Goal: Task Accomplishment & Management: Complete application form

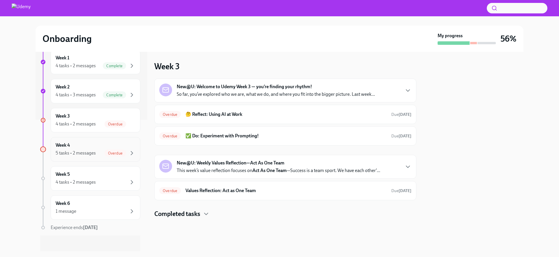
scroll to position [134, 0]
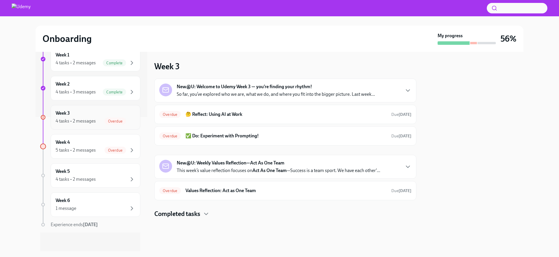
click at [100, 118] on div "4 tasks • 2 messages Overdue" at bounding box center [96, 121] width 80 height 7
click at [107, 116] on div "Week 3 4 tasks • 2 messages Overdue" at bounding box center [96, 117] width 80 height 15
click at [231, 137] on h6 "✅ Do: Experiment with Prompting!" at bounding box center [285, 136] width 201 height 6
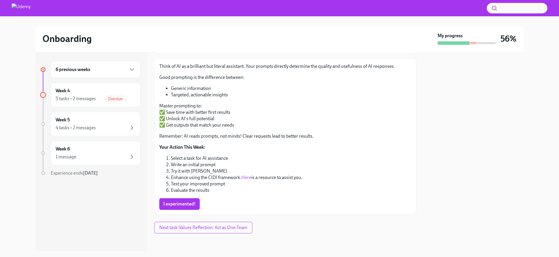
scroll to position [57, 0]
click at [178, 205] on span "I experimented!" at bounding box center [179, 203] width 32 height 6
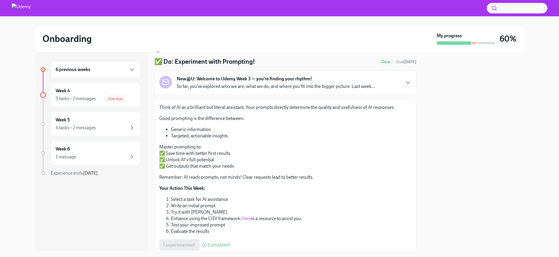
scroll to position [0, 0]
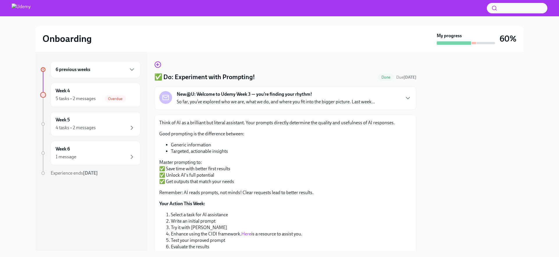
click at [113, 71] on div "6 previous weeks" at bounding box center [96, 69] width 80 height 7
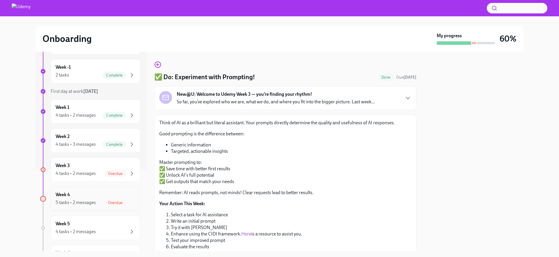
scroll to position [90, 0]
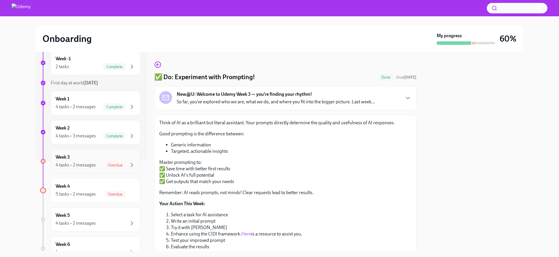
click at [109, 165] on span "Overdue" at bounding box center [116, 165] width 22 height 4
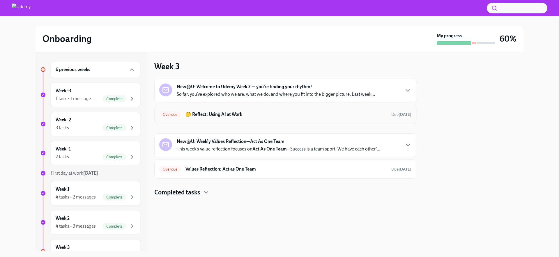
click at [197, 119] on div "Overdue 🤔 Reflect: Using AI at Work Due 6 days ago" at bounding box center [285, 114] width 262 height 19
click at [197, 116] on h6 "🤔 Reflect: Using AI at Work" at bounding box center [285, 114] width 201 height 6
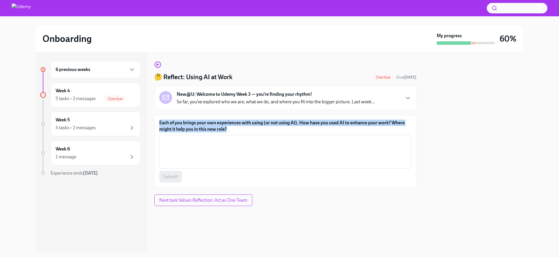
drag, startPoint x: 221, startPoint y: 128, endPoint x: 157, endPoint y: 120, distance: 64.5
click at [157, 120] on div "Each of you brings your own experiences with using (or not using AI). How have …" at bounding box center [285, 151] width 262 height 73
copy label "Each of you brings your own experiences with using (or not using AI). How have …"
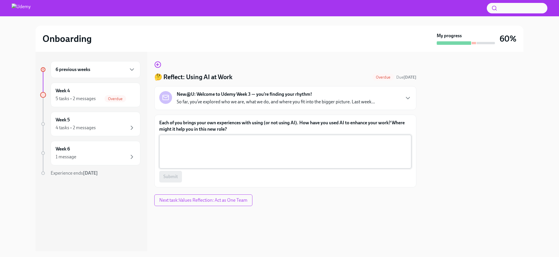
click at [218, 145] on textarea "Each of you brings your own experiences with using (or not using AI). How have …" at bounding box center [285, 152] width 245 height 28
paste textarea ""I have used AI to enhance my work by streamlining research, analyzing complex …"
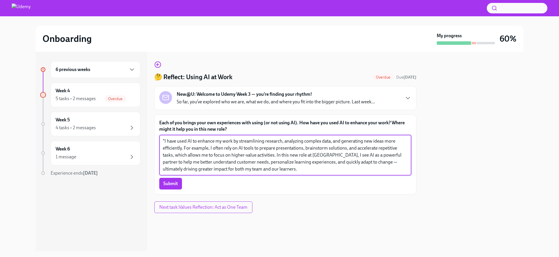
click at [161, 140] on div ""I have used AI to enhance my work by streamlining research, analyzing complex …" at bounding box center [285, 155] width 252 height 41
drag, startPoint x: 239, startPoint y: 141, endPoint x: 196, endPoint y: 142, distance: 43.1
click at [196, 142] on textarea "I have used AI to enhance my work by streamlining research, analyzing complex d…" at bounding box center [285, 155] width 245 height 35
click at [223, 142] on textarea "I have used AI to enhance my work by streamlining research, analyzing complex d…" at bounding box center [285, 155] width 245 height 35
drag, startPoint x: 238, startPoint y: 141, endPoint x: 195, endPoint y: 140, distance: 43.1
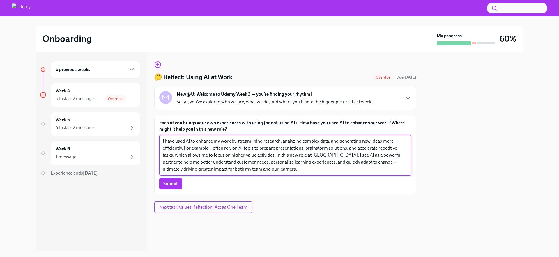
click at [195, 140] on textarea "I have used AI to enhance my work by streamlining research, analyzing complex d…" at bounding box center [285, 155] width 245 height 35
drag, startPoint x: 373, startPoint y: 141, endPoint x: 341, endPoint y: 141, distance: 32.6
click at [341, 141] on textarea "I have used AI to streamlining research, analyzing complex data, and generating…" at bounding box center [285, 155] width 245 height 35
click at [386, 142] on textarea "I have used AI to streamlining research, analyzing complex data, and generating…" at bounding box center [285, 155] width 245 height 35
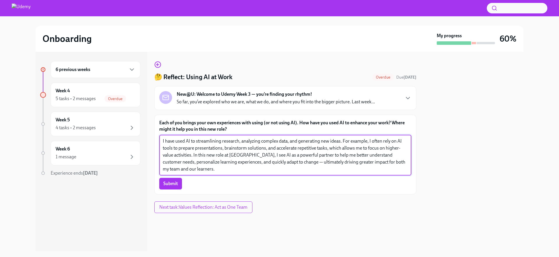
drag, startPoint x: 396, startPoint y: 142, endPoint x: 382, endPoint y: 141, distance: 13.4
click at [382, 141] on textarea "I have used AI to streamlining research, analyzing complex data, and generating…" at bounding box center [285, 155] width 245 height 35
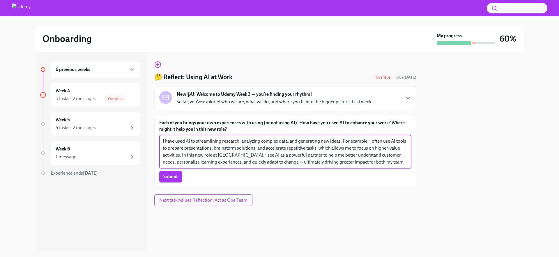
drag, startPoint x: 293, startPoint y: 161, endPoint x: 289, endPoint y: 161, distance: 4.1
click at [293, 161] on textarea "I have used AI to streamlining research, analyzing complex data, and generating…" at bounding box center [285, 152] width 245 height 28
click at [253, 151] on textarea "I have used AI to streamlining research, analyzing complex data, and generating…" at bounding box center [285, 152] width 245 height 28
click at [239, 142] on textarea "I have used AI to streamlining research, analyzing complex data, and generating…" at bounding box center [285, 152] width 245 height 28
click at [276, 144] on textarea "I have used AI to streamlining research, analyzing complex data, and generating…" at bounding box center [285, 152] width 245 height 28
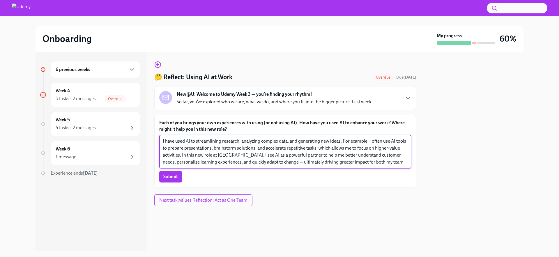
click at [276, 144] on textarea "I have used AI to streamlining research, analyzing complex data, and generating…" at bounding box center [285, 152] width 245 height 28
drag, startPoint x: 222, startPoint y: 142, endPoint x: 214, endPoint y: 142, distance: 7.3
click at [214, 142] on textarea "I have used AI to streamlining research, analyzing data, and generating new ide…" at bounding box center [285, 152] width 245 height 28
click at [250, 142] on textarea "I have used AI to streamline research, analyzing data, and generating new ideas…" at bounding box center [285, 152] width 245 height 28
click at [288, 141] on textarea "I have used AI to streamline research, analyze data, and generating new ideas. …" at bounding box center [285, 152] width 245 height 28
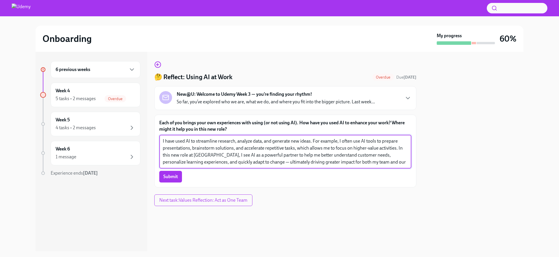
drag, startPoint x: 378, startPoint y: 162, endPoint x: 186, endPoint y: 161, distance: 191.6
click at [186, 162] on textarea "I have used AI to streamline research, analyze data, and generate new ideas. Fo…" at bounding box center [285, 152] width 245 height 28
drag, startPoint x: 360, startPoint y: 155, endPoint x: 268, endPoint y: 155, distance: 91.1
click at [267, 155] on textarea "I have used AI to streamline research, analyze data, and generate new ideas. Fo…" at bounding box center [285, 152] width 245 height 28
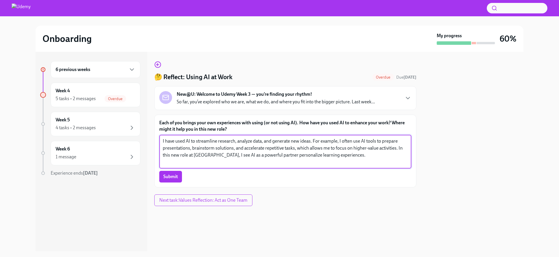
drag, startPoint x: 382, startPoint y: 141, endPoint x: 386, endPoint y: 139, distance: 3.6
click at [383, 141] on textarea "I have used AI to streamline research, analyze data, and generate new ideas. Fo…" at bounding box center [285, 152] width 245 height 28
click at [377, 141] on textarea "I have used AI to streamline research, analyze data, and generate new ideas. Fo…" at bounding box center [285, 152] width 245 height 28
paste textarea "to help me better understand customer needs,"
drag, startPoint x: 238, startPoint y: 148, endPoint x: 233, endPoint y: 148, distance: 4.7
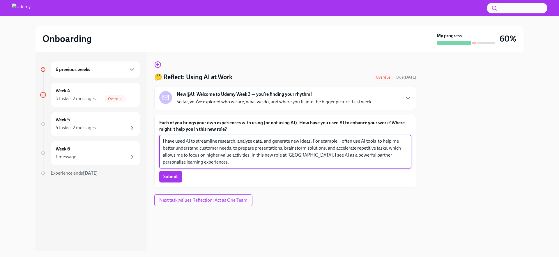
click at [233, 148] on textarea "I have used AI to streamline research, analyze data, and generate new ideas. Fo…" at bounding box center [285, 152] width 245 height 28
drag, startPoint x: 299, startPoint y: 158, endPoint x: 294, endPoint y: 158, distance: 5.8
click at [298, 158] on textarea "I have used AI to streamline research, analyze data, and generate new ideas. Fo…" at bounding box center [285, 152] width 245 height 28
drag, startPoint x: 252, startPoint y: 159, endPoint x: 256, endPoint y: 164, distance: 6.2
click at [255, 164] on textarea "I have used AI to streamline research, analyze data, and generate new ideas. Fo…" at bounding box center [285, 152] width 245 height 28
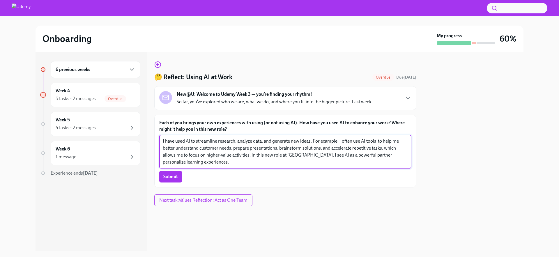
drag, startPoint x: 254, startPoint y: 161, endPoint x: 251, endPoint y: 156, distance: 5.6
click at [251, 156] on textarea "I have used AI to streamline research, analyze data, and generate new ideas. Fo…" at bounding box center [285, 152] width 245 height 28
paste textarea "to better understand customer needs, prepare presentations, brainstorm solution…"
type textarea "I have used AI to streamline research, analyze data, and generate new ideas. Fo…"
click at [169, 179] on span "Submit" at bounding box center [170, 177] width 15 height 6
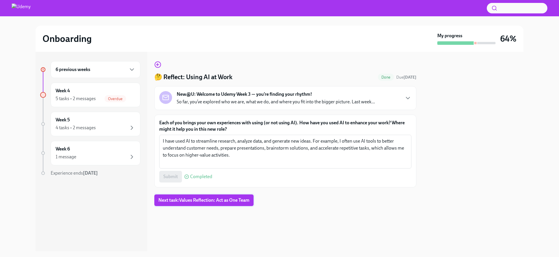
click at [185, 199] on span "Next task : Values Reflection: Act as One Team" at bounding box center [203, 200] width 91 height 6
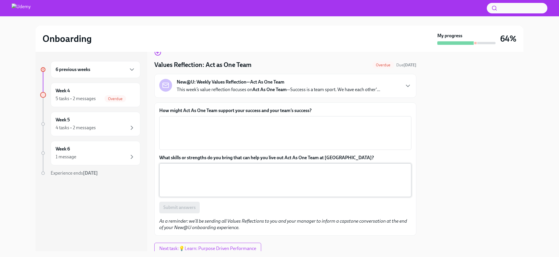
scroll to position [13, 0]
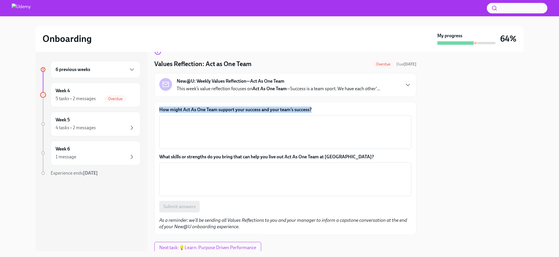
drag, startPoint x: 314, startPoint y: 109, endPoint x: 192, endPoint y: 107, distance: 122.0
click at [154, 112] on div "How might Act As One Team support your success and your team’s success? x ​ Wha…" at bounding box center [285, 168] width 262 height 133
click at [412, 83] on div "New@U: Weekly Values Reflection—Act As One Team This week’s value reflection fo…" at bounding box center [285, 85] width 262 height 24
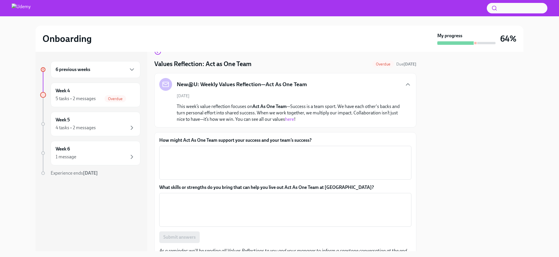
click at [404, 83] on icon "button" at bounding box center [407, 84] width 7 height 7
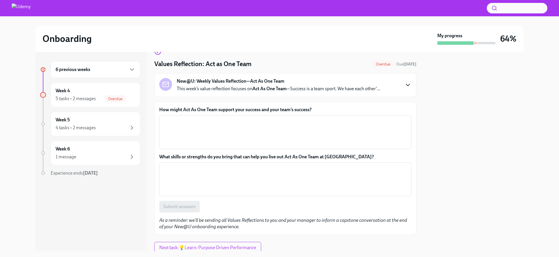
click at [405, 84] on icon "button" at bounding box center [407, 85] width 7 height 7
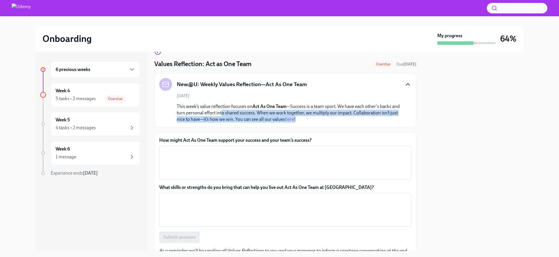
drag, startPoint x: 311, startPoint y: 119, endPoint x: 221, endPoint y: 112, distance: 89.6
click at [221, 112] on p "This week’s value reflection focuses on Act As One Team —Success is a team spor…" at bounding box center [289, 112] width 225 height 19
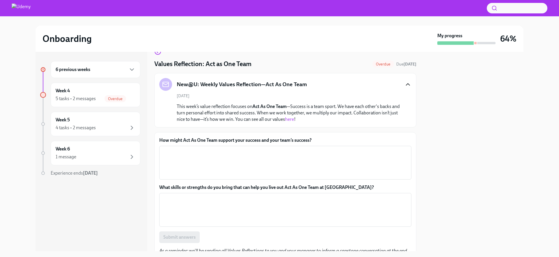
drag, startPoint x: 230, startPoint y: 117, endPoint x: 234, endPoint y: 120, distance: 5.7
click at [230, 117] on p "This week’s value reflection focuses on Act As One Team —Success is a team spor…" at bounding box center [289, 112] width 225 height 19
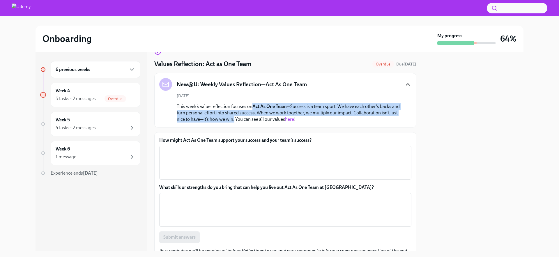
drag, startPoint x: 234, startPoint y: 121, endPoint x: 253, endPoint y: 107, distance: 23.1
click at [253, 107] on p "This week’s value reflection focuses on Act As One Team —Success is a team spor…" at bounding box center [289, 112] width 225 height 19
copy p "Act As One Team —Success is a team sport. We have each other's backs and turn p…"
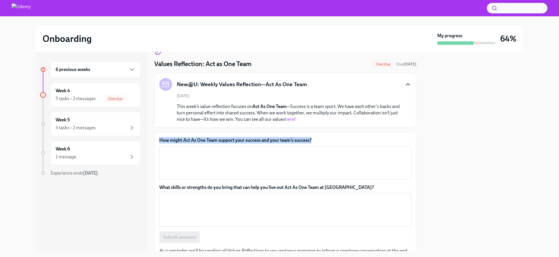
drag, startPoint x: 234, startPoint y: 142, endPoint x: 296, endPoint y: 144, distance: 62.1
click at [324, 139] on label "How might Act As One Team support your success and your team’s success?" at bounding box center [285, 140] width 252 height 6
copy label "How might Act As One Team support your success and your team’s success?"
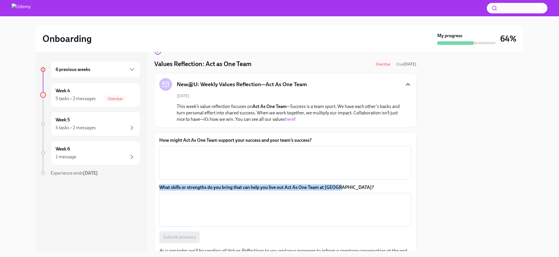
drag, startPoint x: 345, startPoint y: 188, endPoint x: 137, endPoint y: 193, distance: 208.8
click at [161, 189] on label "What skills or strengths do you bring that can help you live out Act As One Tea…" at bounding box center [285, 187] width 252 height 6
copy label "What skills or strengths do you bring that can help you live out Act As One Tea…"
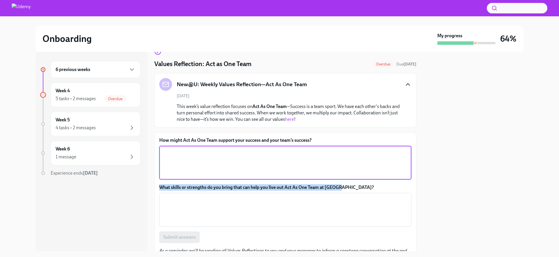
click at [175, 155] on textarea "How might Act As One Team support your success and your team’s success?" at bounding box center [285, 163] width 245 height 28
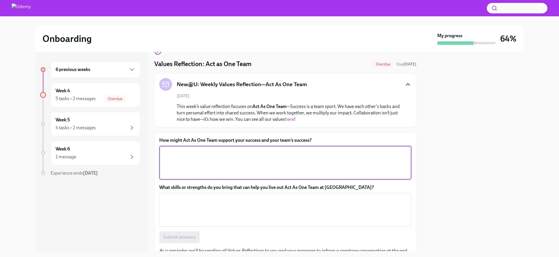
paste textarea "Act As One Team supports success by fostering collaboration, trust, and open co…"
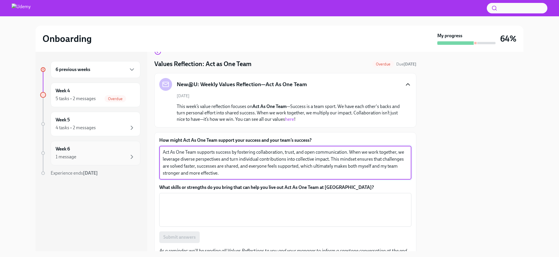
type textarea "Act As One Team supports success by fostering collaboration, trust, and open co…"
click at [188, 208] on textarea "What skills or strengths do you bring that can help you live out Act As One Tea…" at bounding box center [285, 210] width 245 height 28
paste textarea "I bring strong collaboration skills, empathy, and the ability to build trust qu…"
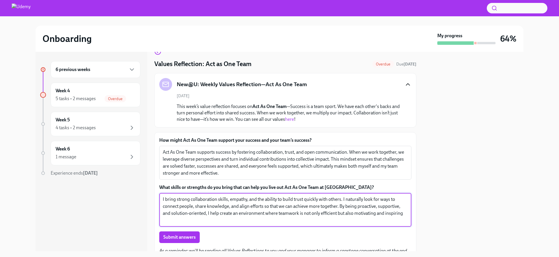
click at [229, 200] on textarea "I bring strong collaboration skills, empathy, and the ability to build trust qu…" at bounding box center [285, 210] width 245 height 28
drag, startPoint x: 323, startPoint y: 199, endPoint x: 254, endPoint y: 199, distance: 69.0
click at [254, 199] on textarea "I bring strong collaboration skills and empathy, and the ability to build trust…" at bounding box center [285, 210] width 245 height 28
click at [267, 199] on textarea "I bring strong collaboration skills and empathy. I naturally look for ways to c…" at bounding box center [285, 210] width 245 height 28
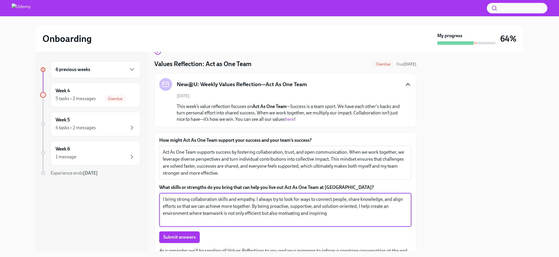
click at [225, 206] on textarea "I bring strong collaboration skills and empathy. I always try to look for ways …" at bounding box center [285, 210] width 245 height 28
click at [239, 207] on textarea "I bring strong collaboration skills and empathy. I always try to look for ways …" at bounding box center [285, 210] width 245 height 28
drag, startPoint x: 363, startPoint y: 207, endPoint x: 367, endPoint y: 206, distance: 3.3
click at [363, 207] on textarea "I bring strong collaboration skills and empathy. I always try to look for ways …" at bounding box center [285, 210] width 245 height 28
click at [362, 207] on textarea "I bring strong collaboration skills and empathy. I always try to look for ways …" at bounding box center [285, 210] width 245 height 28
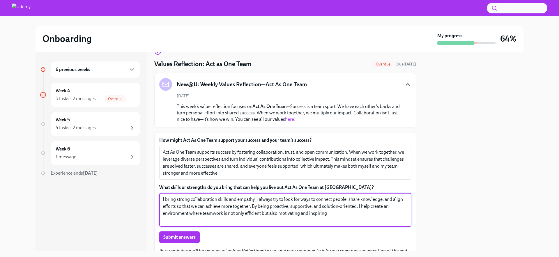
drag, startPoint x: 358, startPoint y: 206, endPoint x: 253, endPoint y: 206, distance: 105.7
click at [253, 206] on textarea "I bring strong collaboration skills and empathy. I always try to look for ways …" at bounding box center [285, 210] width 245 height 28
click at [268, 208] on textarea "I bring strong collaboration skills and empathy. I always try to look for ways …" at bounding box center [285, 210] width 245 height 28
drag, startPoint x: 292, startPoint y: 207, endPoint x: 358, endPoint y: 207, distance: 66.4
click at [358, 207] on textarea "I bring strong collaboration skills and empathy. I always try to look for ways …" at bounding box center [285, 210] width 245 height 28
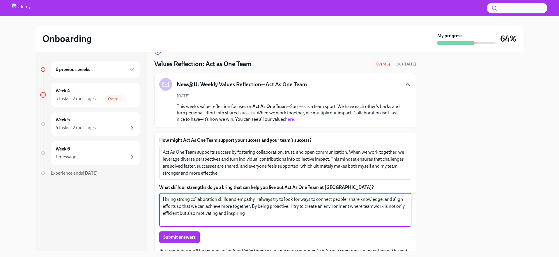
drag, startPoint x: 291, startPoint y: 208, endPoint x: 296, endPoint y: 205, distance: 5.1
click at [291, 208] on textarea "I bring strong collaboration skills and empathy. I always try to look for ways …" at bounding box center [285, 210] width 245 height 28
click at [258, 213] on textarea "I bring strong collaboration skills and empathy. I always try to look for ways …" at bounding box center [285, 210] width 245 height 28
type textarea "I bring strong collaboration skills and empathy. I always try to look for ways …"
click at [163, 153] on textarea "Act As One Team supports success by fostering collaboration, trust, and open co…" at bounding box center [285, 163] width 245 height 28
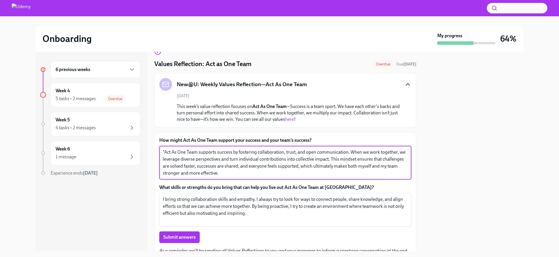
click at [198, 153] on textarea ""Act As One Team supports success by fostering collaboration, trust, and open c…" at bounding box center [285, 163] width 245 height 28
click at [303, 173] on textarea ""Act As One Team" supports success by fostering collaboration, trust, and open …" at bounding box center [285, 163] width 245 height 28
type textarea ""Act As One Team" supports success by fostering collaboration, trust, and open …"
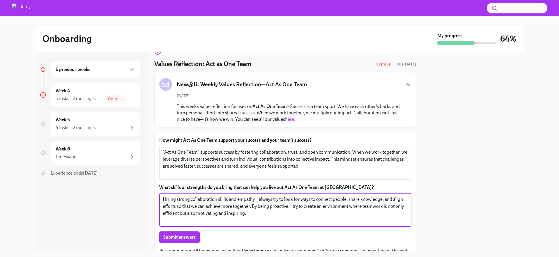
click at [294, 212] on textarea "I bring strong collaboration skills and empathy. I always try to look for ways …" at bounding box center [285, 210] width 245 height 28
click at [179, 199] on textarea "I bring strong collaboration skills and empathy. I always try to look for ways …" at bounding box center [285, 210] width 245 height 28
drag, startPoint x: 231, startPoint y: 207, endPoint x: 233, endPoint y: 210, distance: 3.7
click at [233, 210] on textarea "I bring collaboration skills and empathy. I always try to look for ways to conn…" at bounding box center [285, 210] width 245 height 28
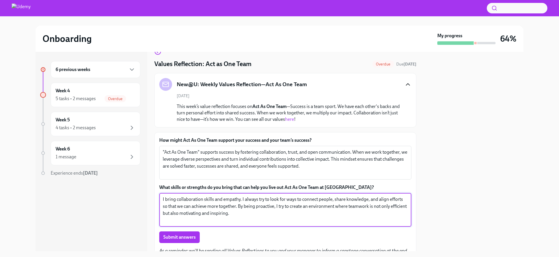
click at [234, 213] on textarea "I bring collaboration skills and empathy. I always try to look for ways to conn…" at bounding box center [285, 210] width 245 height 28
drag, startPoint x: 235, startPoint y: 213, endPoint x: 233, endPoint y: 208, distance: 6.1
click at [233, 208] on textarea "I bring collaboration skills and empathy. I always try to look for ways to conn…" at bounding box center [285, 210] width 245 height 28
click at [241, 206] on textarea "I bring collaboration skills and empathy. I always try to look for ways to conn…" at bounding box center [285, 210] width 245 height 28
type textarea "I bring collaboration skills and empathy. I always try to look for ways to conn…"
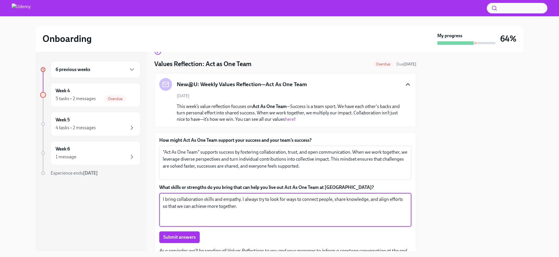
click at [177, 234] on span "Submit answers" at bounding box center [179, 237] width 32 height 6
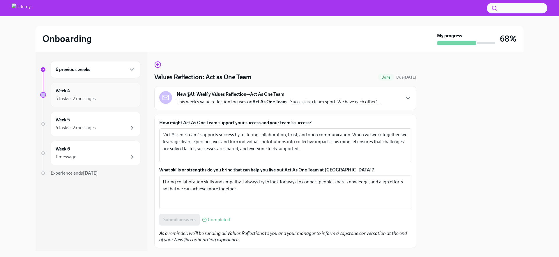
click at [70, 96] on div "5 tasks • 2 messages" at bounding box center [76, 99] width 40 height 6
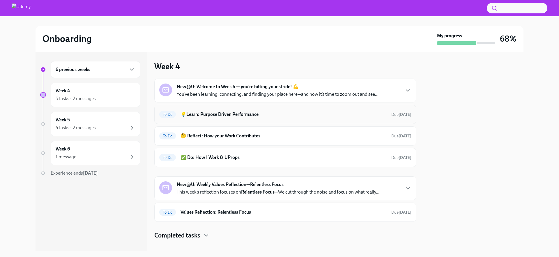
click at [241, 118] on div "To Do 💡Learn: Purpose Driven Performance Due tomorrow" at bounding box center [285, 114] width 252 height 9
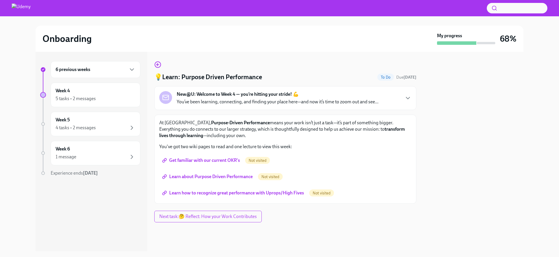
click at [216, 160] on span "Get familiar with our current OKR's" at bounding box center [201, 161] width 77 height 6
click at [213, 176] on span "Learn about Purpose Driven Performance" at bounding box center [207, 177] width 89 height 6
click at [224, 194] on span "Learn how to recognize great performance with Uprops/High Fives" at bounding box center [233, 193] width 141 height 6
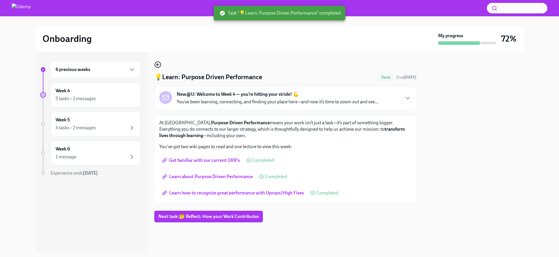
click at [155, 61] on icon "button" at bounding box center [157, 64] width 7 height 7
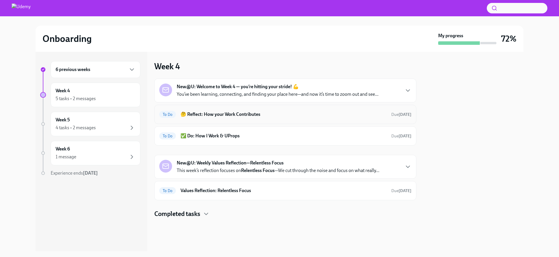
click at [245, 114] on h6 "🤔 Reflect: How your Work Contributes" at bounding box center [284, 114] width 206 height 6
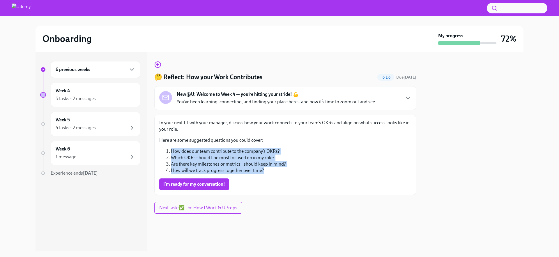
drag, startPoint x: 272, startPoint y: 172, endPoint x: 161, endPoint y: 151, distance: 112.4
click at [161, 151] on ol "How does our team contribute to the company’s OKRs? Which OKRs should I be most…" at bounding box center [285, 161] width 252 height 26
copy ol "How does our team contribute to the company’s OKRs? Which OKRs should I be most…"
click at [183, 186] on span "I'm ready for my conversation!" at bounding box center [194, 184] width 62 height 6
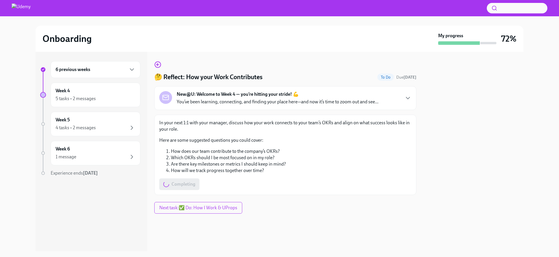
click at [210, 100] on p "You’ve been learning, connecting, and finding your place here—and now it’s time…" at bounding box center [278, 102] width 202 height 6
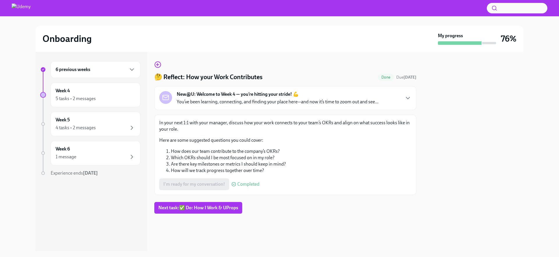
click at [232, 105] on p "You’ve been learning, connecting, and finding your place here—and now it’s time…" at bounding box center [278, 102] width 202 height 6
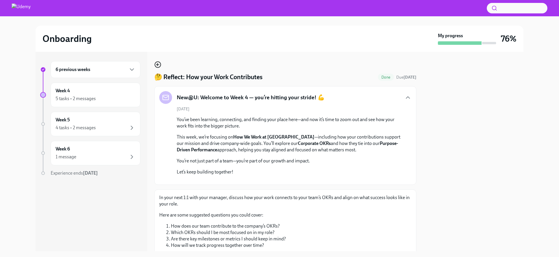
click at [156, 63] on icon "button" at bounding box center [157, 64] width 7 height 7
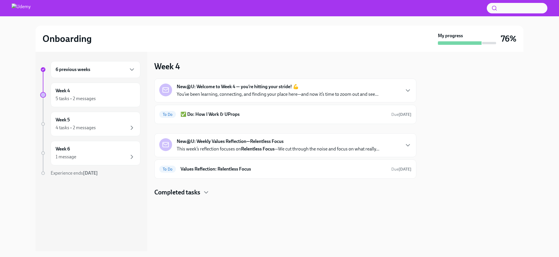
click at [232, 95] on p "You’ve been learning, connecting, and finding your place here—and now it’s time…" at bounding box center [278, 94] width 202 height 6
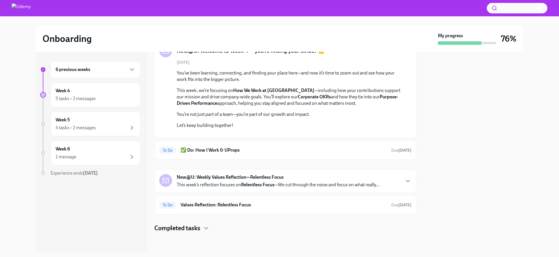
scroll to position [152, 0]
click at [251, 153] on h6 "✅ Do: How I Work & UProps" at bounding box center [284, 150] width 206 height 6
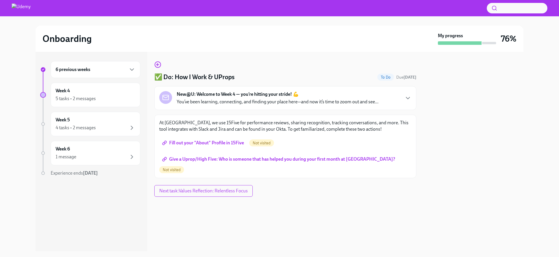
click at [233, 144] on span "Fill out your "About" Profile in 15Five" at bounding box center [203, 143] width 81 height 6
click at [247, 160] on span "Give a Uprop/High Five: Who is someone that has helped you during your first mo…" at bounding box center [279, 159] width 232 height 6
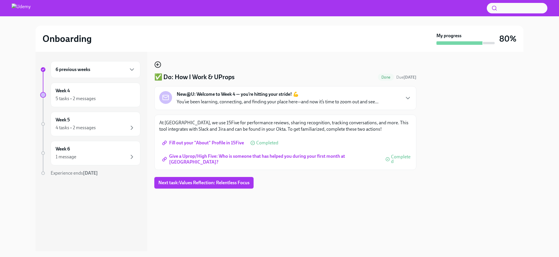
click at [153, 61] on div "6 previous weeks Week 4 5 tasks • 2 messages Week 5 4 tasks • 2 messages Week 6…" at bounding box center [280, 151] width 488 height 199
click at [155, 62] on icon "button" at bounding box center [157, 64] width 7 height 7
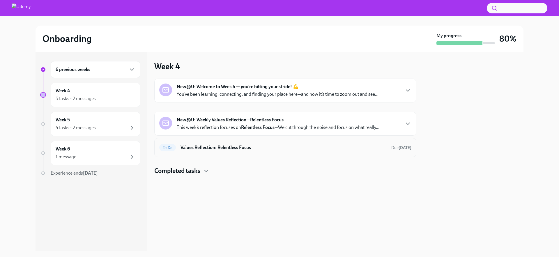
click at [220, 152] on div "To Do Values Reflection: Relentless Focus Due [DATE]" at bounding box center [285, 147] width 252 height 9
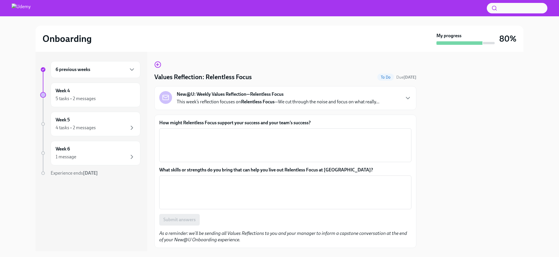
click at [379, 99] on p "This week’s reflection focuses on Relentless Focus —We cut through the noise an…" at bounding box center [278, 102] width 203 height 6
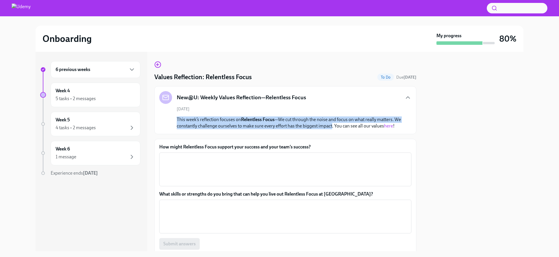
drag, startPoint x: 176, startPoint y: 118, endPoint x: 322, endPoint y: 122, distance: 145.6
click at [333, 125] on div "[DATE] This week’s reflection focuses on Relentless Focus —We cut through the n…" at bounding box center [285, 117] width 252 height 23
copy p "This week’s reflection focuses on Relentless Focus —We cut through the noise an…"
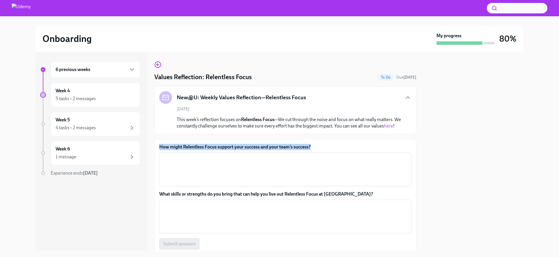
drag, startPoint x: 315, startPoint y: 147, endPoint x: 159, endPoint y: 148, distance: 156.1
click at [159, 148] on label "How might Relentless Focus support your success and your team’s success?" at bounding box center [285, 147] width 252 height 6
copy label "How might Relentless Focus support your success and your team’s success?"
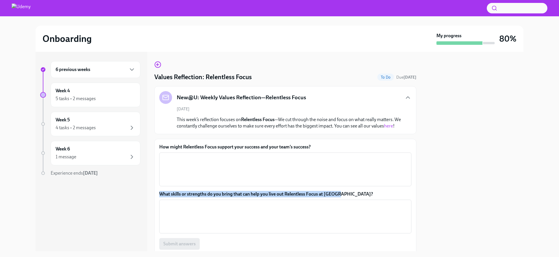
drag, startPoint x: 241, startPoint y: 195, endPoint x: 245, endPoint y: 203, distance: 9.2
click at [344, 192] on div "How might Relentless Focus support your success and your team’s success? x ​ Wh…" at bounding box center [285, 205] width 262 height 133
copy label "What skills or strengths do you bring that can help you live out Relentless Foc…"
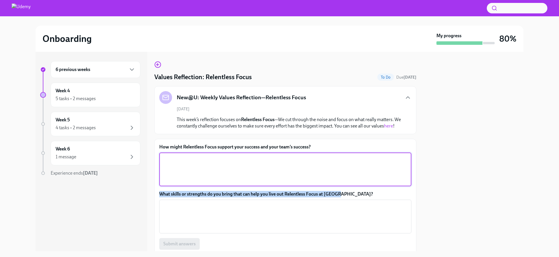
click at [174, 160] on textarea "How might Relentless Focus support your success and your team’s success?" at bounding box center [285, 169] width 245 height 28
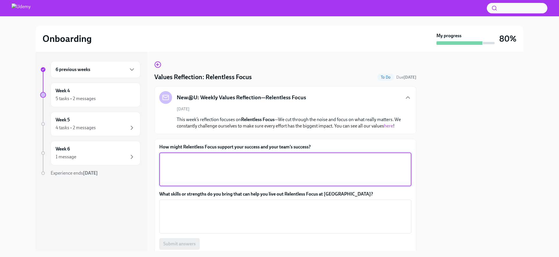
paste textarea "Relentless Focus supports success by helping us cut through distractions and pr…"
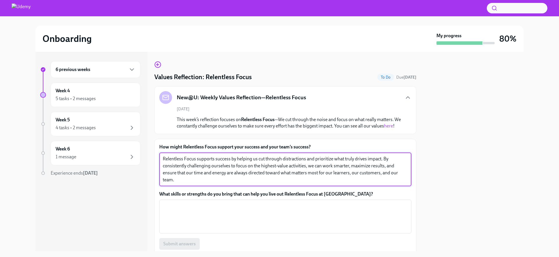
drag, startPoint x: 319, startPoint y: 173, endPoint x: 320, endPoint y: 177, distance: 4.5
click at [319, 178] on textarea "Relentless Focus supports success by helping us cut through distractions and pr…" at bounding box center [285, 169] width 245 height 28
click at [291, 171] on textarea "Relentless Focus supports success by helping us cut through distractions and pr…" at bounding box center [285, 169] width 245 height 28
type textarea "Relentless Focus supports success by helping us cut through distractions and pr…"
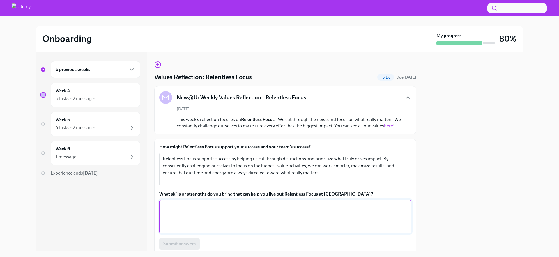
click at [207, 209] on textarea "What skills or strengths do you bring that can help you live out Relentless Foc…" at bounding box center [285, 217] width 245 height 28
paste textarea "I bring strong prioritization skills, strategic thinking, and discipline to sta…"
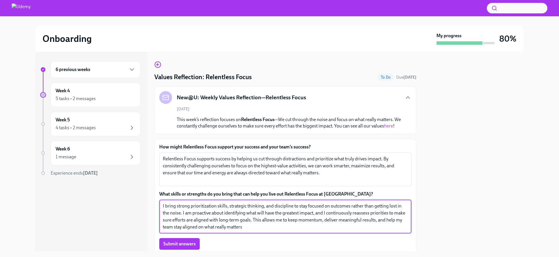
click at [184, 208] on textarea "I bring strong prioritization skills, strategic thinking, and discipline to sta…" at bounding box center [285, 217] width 245 height 28
drag, startPoint x: 264, startPoint y: 206, endPoint x: 229, endPoint y: 206, distance: 35.2
click at [229, 206] on textarea "I bring strong prioritization skills, strategic thinking, and discipline to sta…" at bounding box center [285, 217] width 245 height 28
drag, startPoint x: 236, startPoint y: 206, endPoint x: 177, endPoint y: 204, distance: 59.7
click at [177, 204] on textarea "I bring strong prioritization skills, and discipline to stay focused on outcome…" at bounding box center [285, 217] width 245 height 28
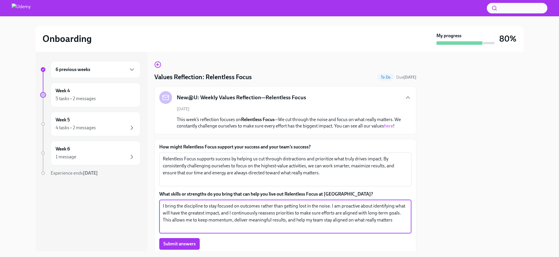
click at [284, 211] on textarea "I bring the discipline to stay focused on outcomes rather than getting lost in …" at bounding box center [285, 217] width 245 height 28
drag, startPoint x: 398, startPoint y: 221, endPoint x: 140, endPoint y: 220, distance: 258.6
click at [140, 220] on div "6 previous weeks Week 4 5 tasks • 2 messages Week 5 4 tasks • 2 messages Week 6…" at bounding box center [280, 151] width 488 height 199
type textarea "I bring the discipline to stay focused on outcomes rather than getting lost in …"
click at [169, 245] on span "Submit answers" at bounding box center [179, 244] width 32 height 6
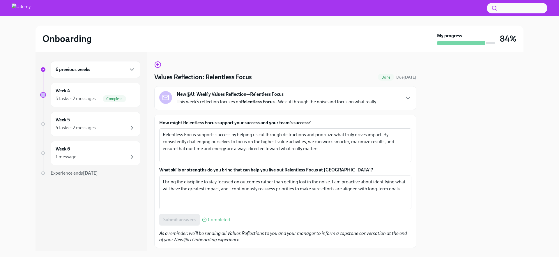
click at [127, 73] on div "6 previous weeks" at bounding box center [96, 69] width 90 height 17
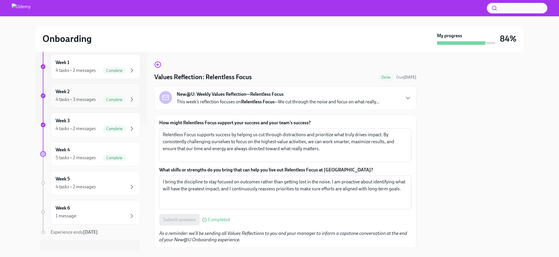
scroll to position [134, 0]
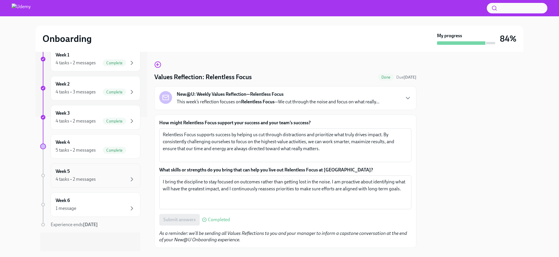
click at [124, 176] on div "4 tasks • 2 messages" at bounding box center [96, 179] width 80 height 7
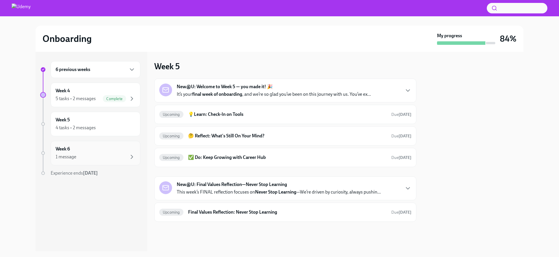
click at [123, 157] on div "1 message" at bounding box center [96, 156] width 80 height 7
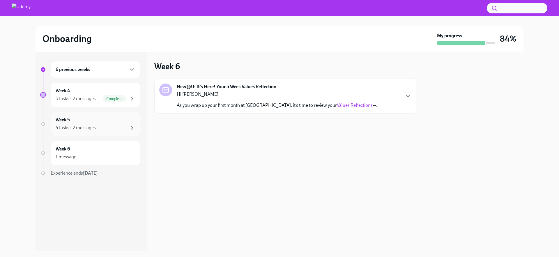
click at [114, 132] on div "Week 5 4 tasks • 2 messages" at bounding box center [96, 124] width 90 height 24
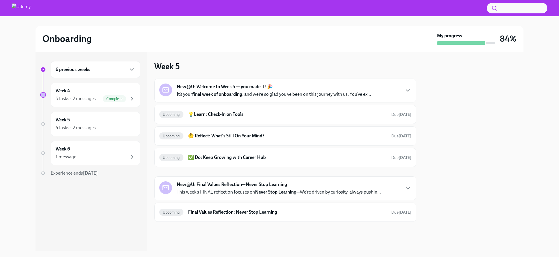
click at [402, 88] on div "New@U: Welcome to Week 5 — you made it! 🎉 It’s your final week of onboarding , …" at bounding box center [285, 91] width 252 height 14
